Goal: Information Seeking & Learning: Learn about a topic

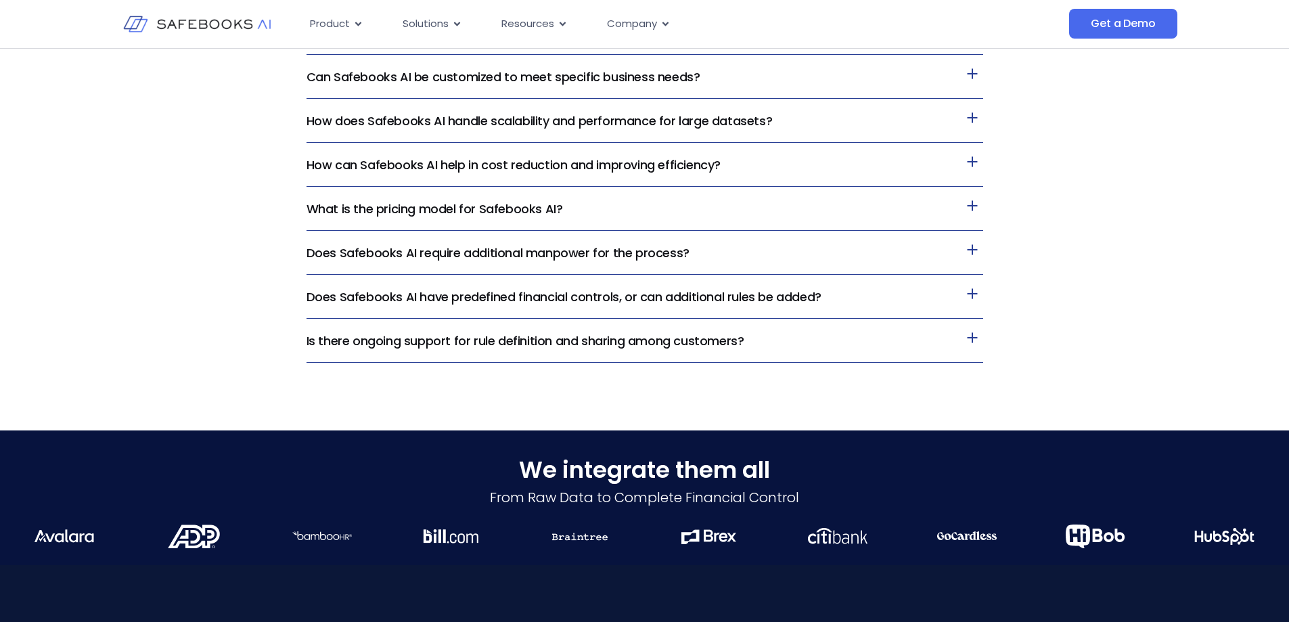
scroll to position [2824, 0]
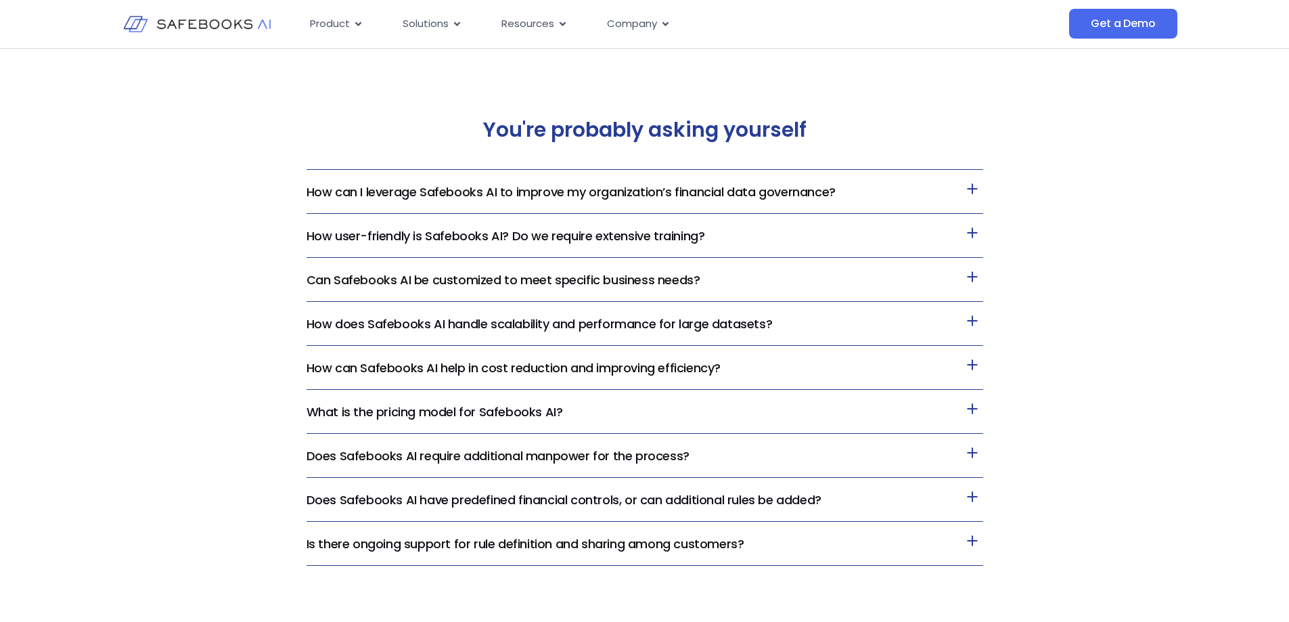
click at [972, 277] on icon at bounding box center [972, 276] width 10 height 10
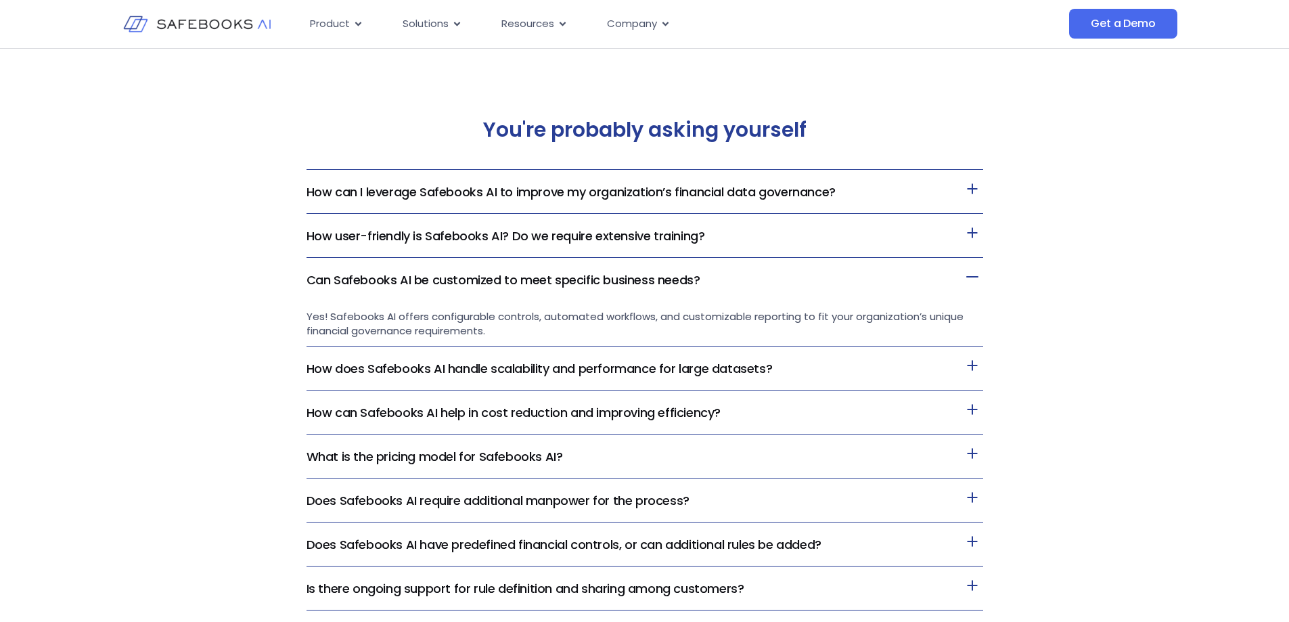
scroll to position [2892, 0]
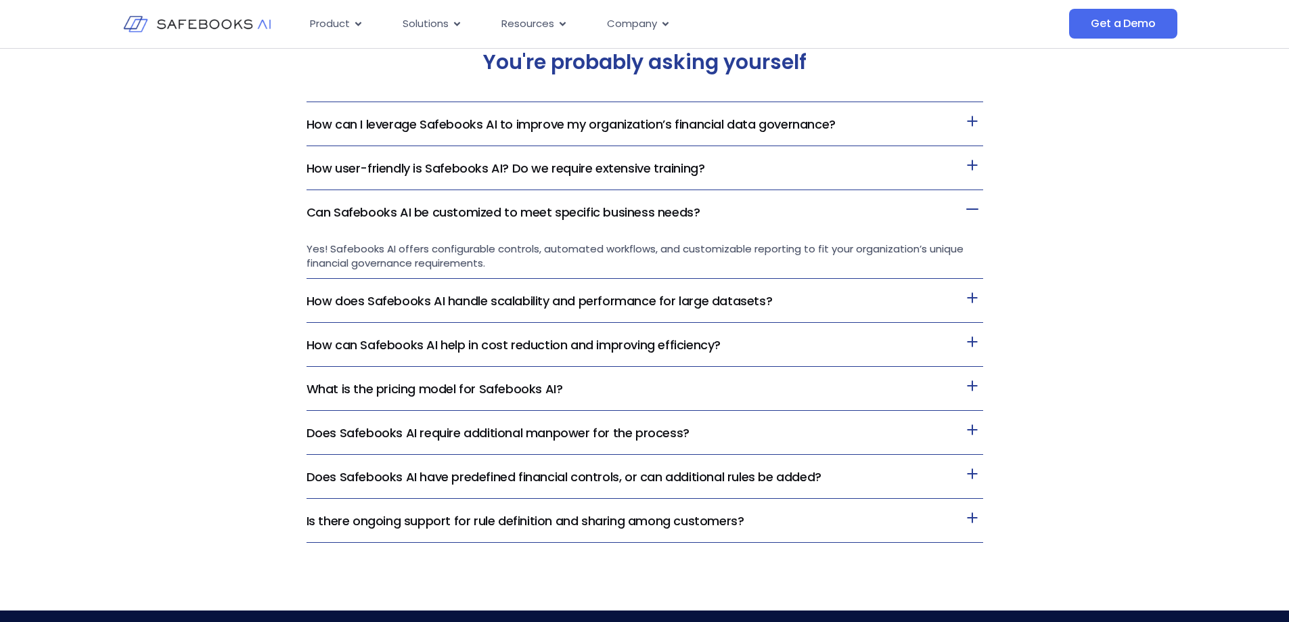
click at [462, 385] on link "What is the pricing model for Safebooks AI?" at bounding box center [434, 388] width 256 height 17
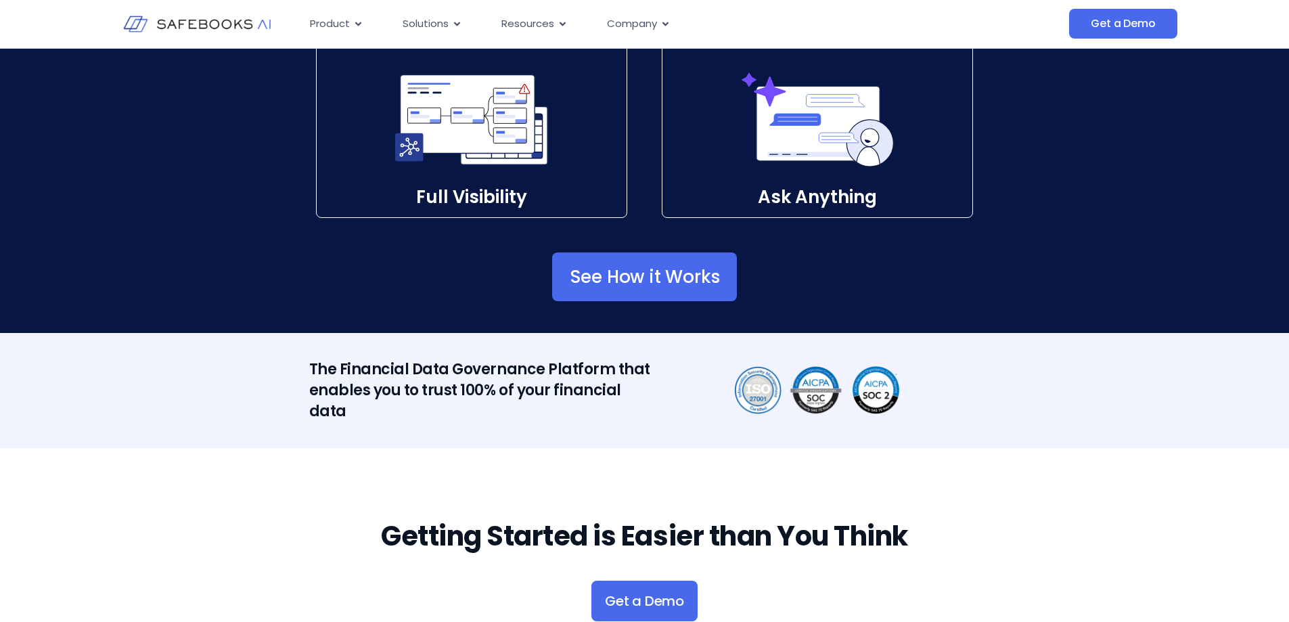
scroll to position [1741, 0]
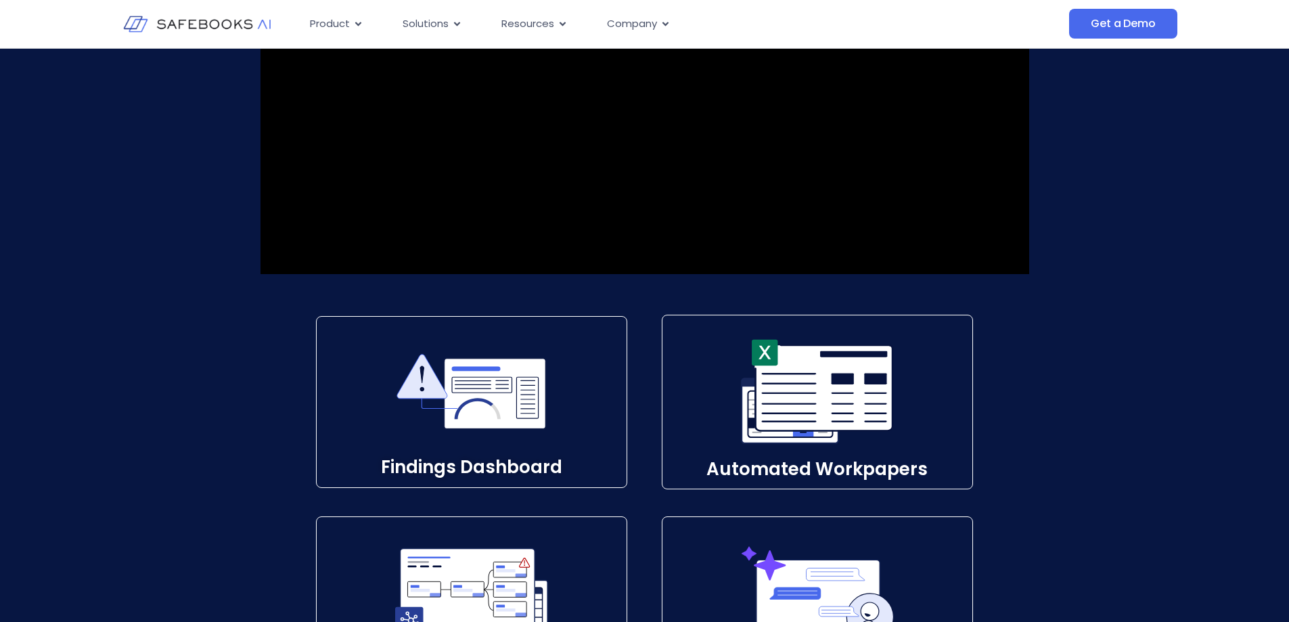
click at [483, 440] on icon at bounding box center [471, 392] width 150 height 150
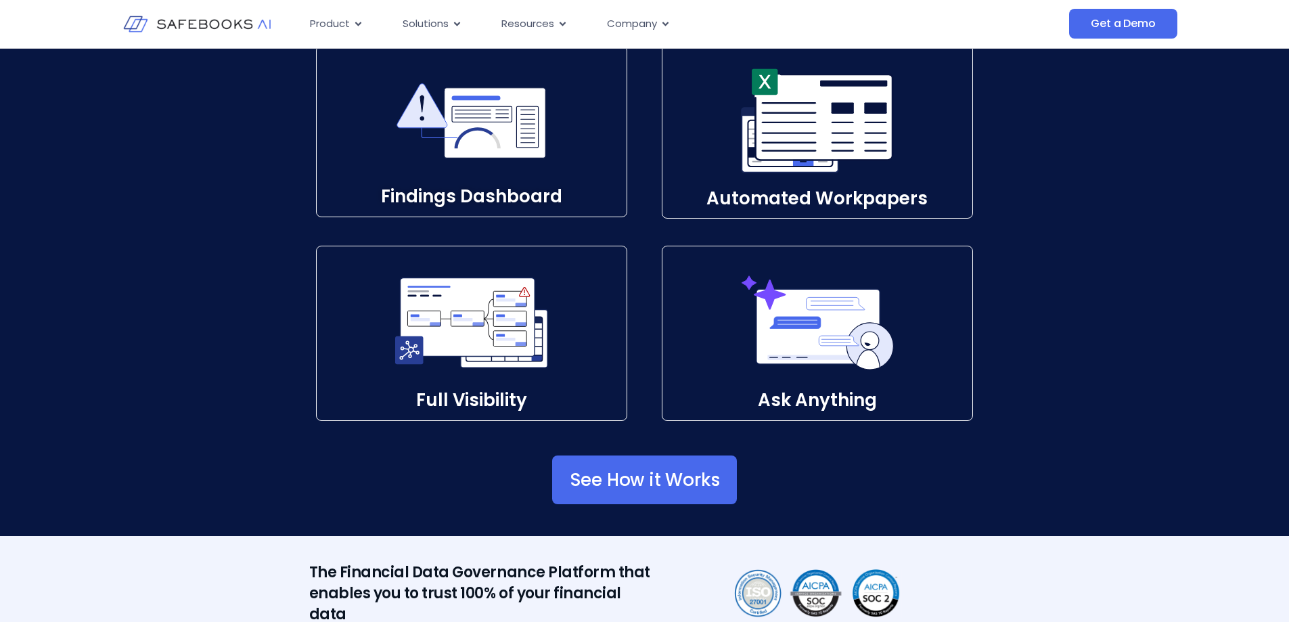
click at [467, 198] on p "Findings Dashboard​" at bounding box center [472, 197] width 310 height 2
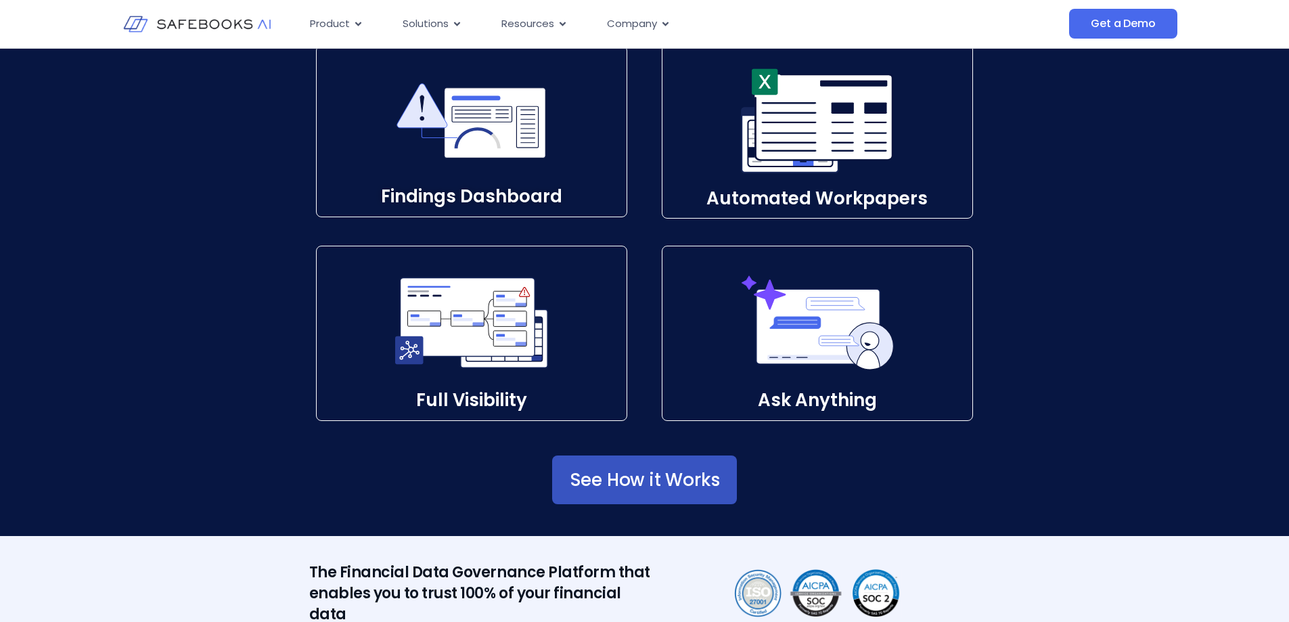
click at [652, 484] on span "See How it Works" at bounding box center [645, 480] width 150 height 14
